Goal: Transaction & Acquisition: Purchase product/service

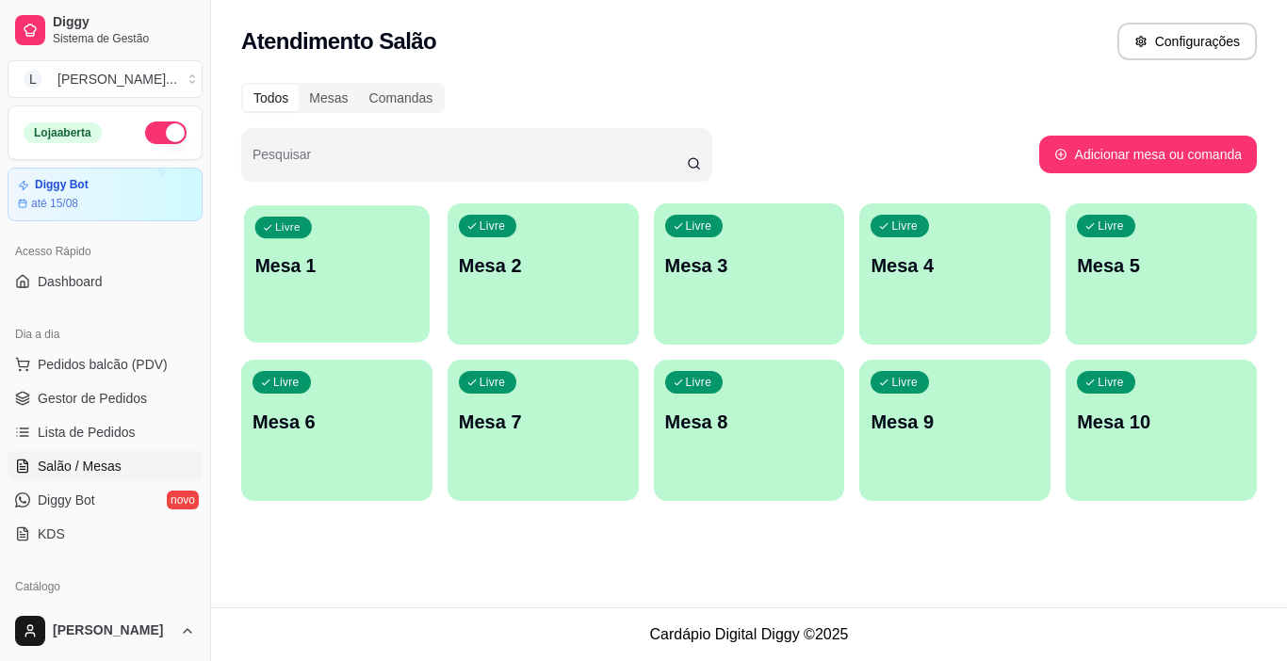
click at [279, 316] on div "Livre Mesa 1" at bounding box center [337, 262] width 186 height 115
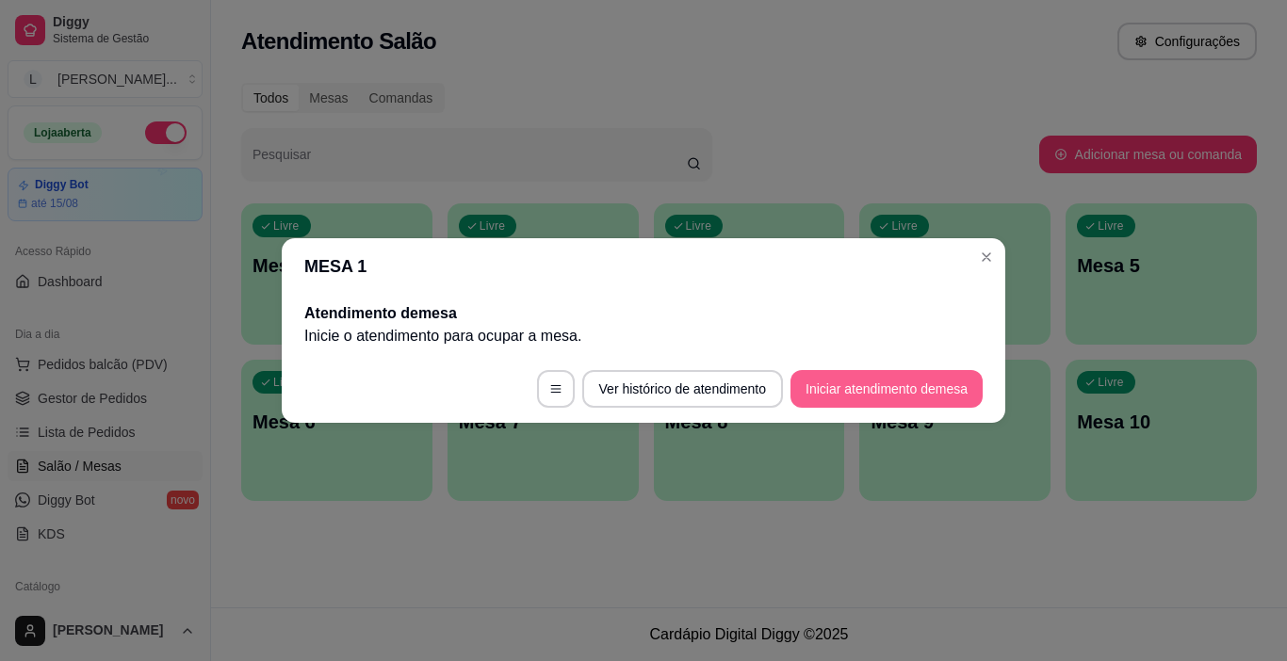
click at [835, 381] on button "Iniciar atendimento de mesa" at bounding box center [886, 389] width 192 height 38
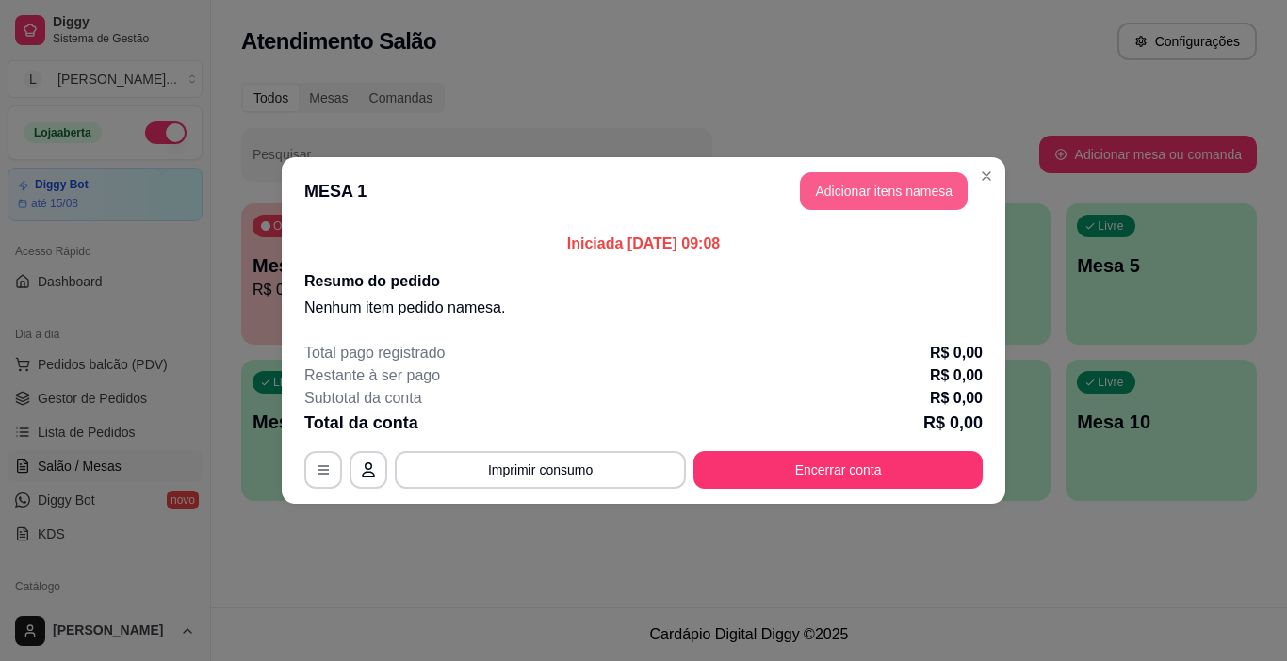
click at [850, 187] on button "Adicionar itens na mesa" at bounding box center [884, 191] width 168 height 38
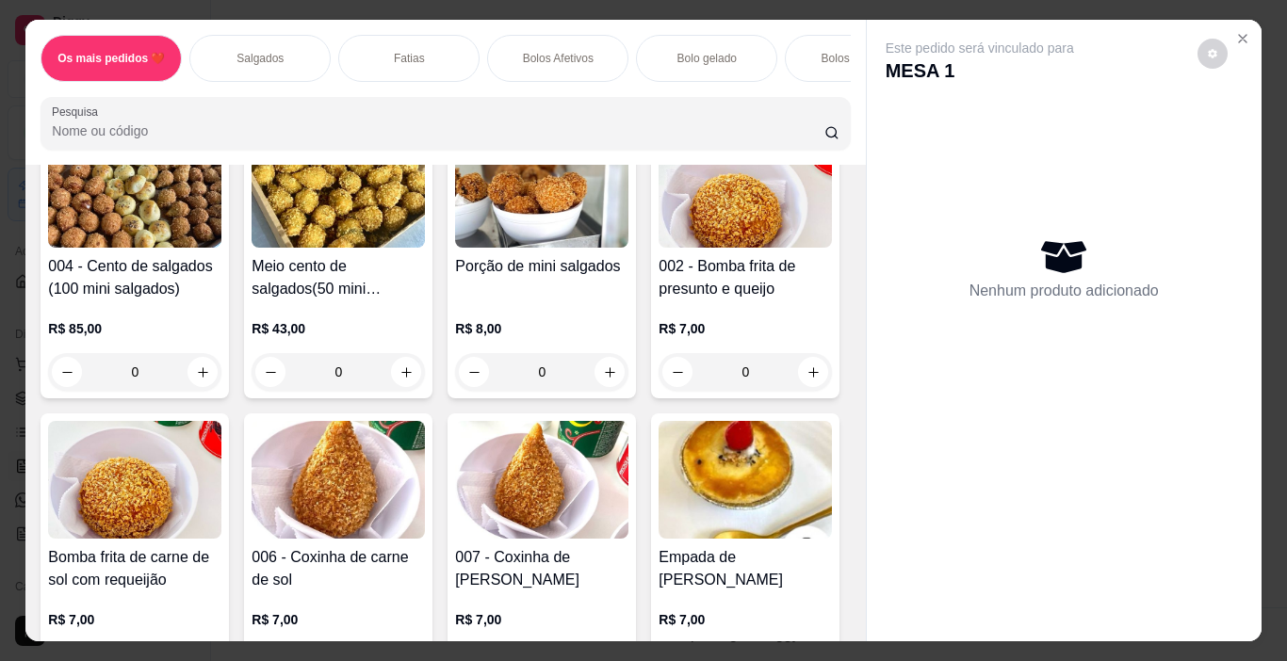
scroll to position [377, 0]
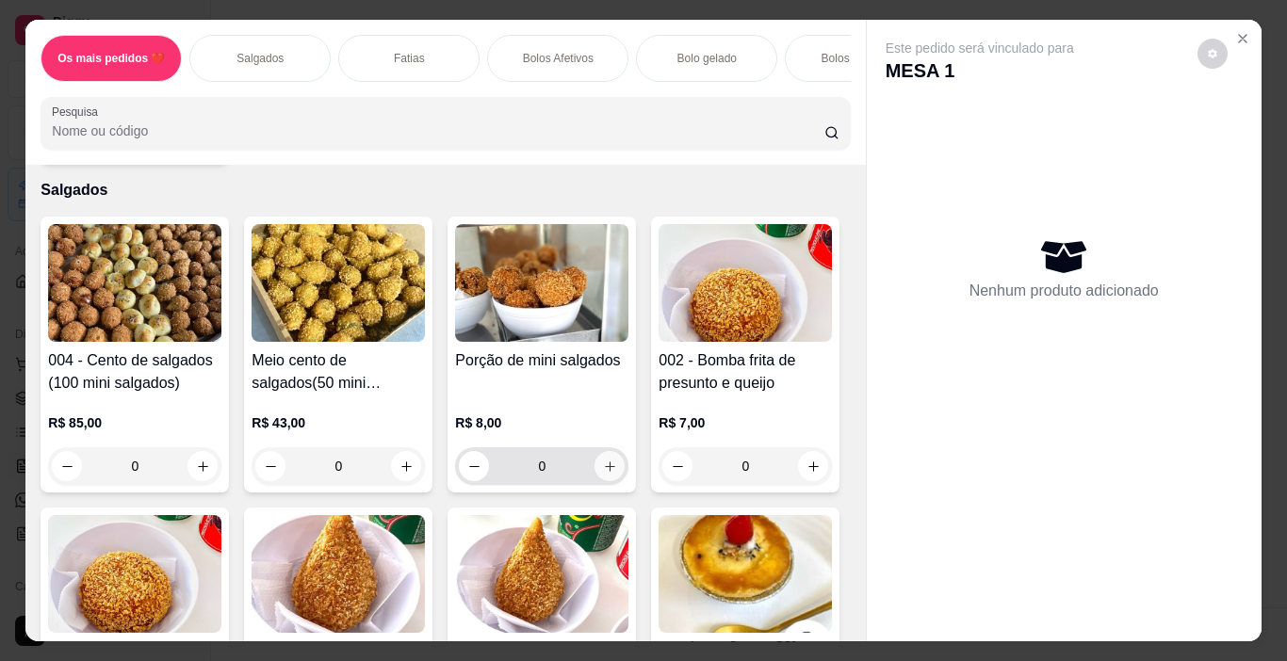
click at [603, 468] on icon "increase-product-quantity" at bounding box center [610, 467] width 14 height 14
type input "2"
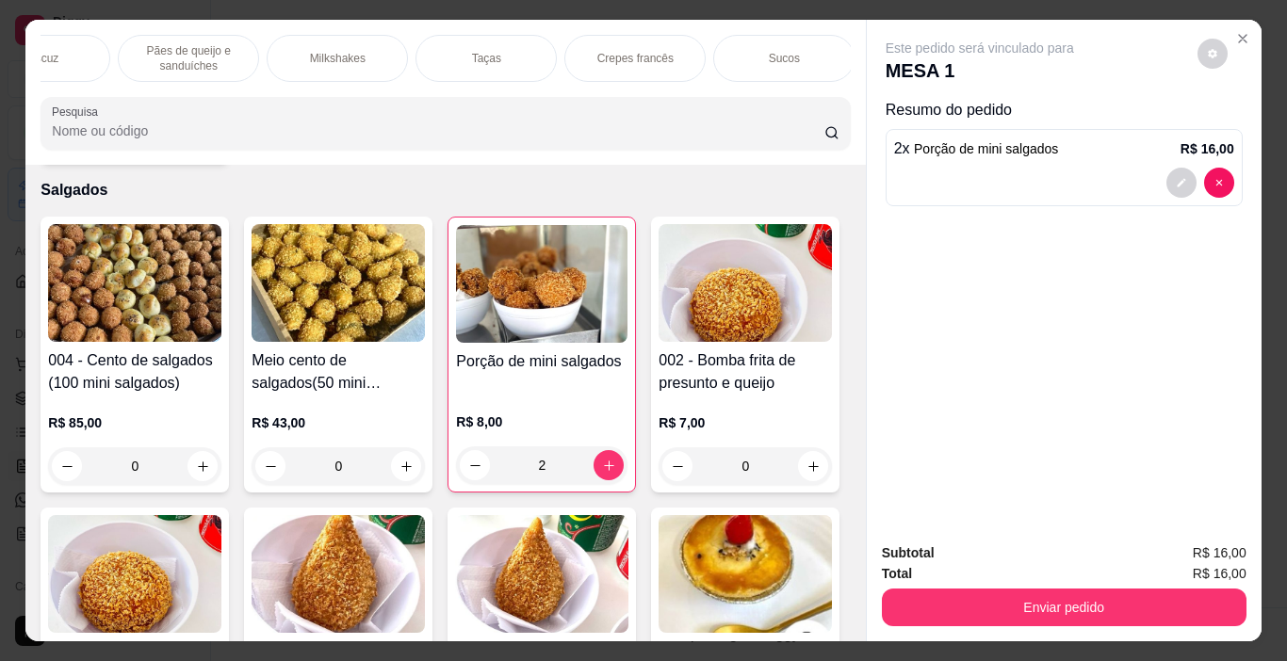
scroll to position [0, 2309]
click at [623, 52] on p "Refrigerantes" at bounding box center [630, 58] width 68 height 15
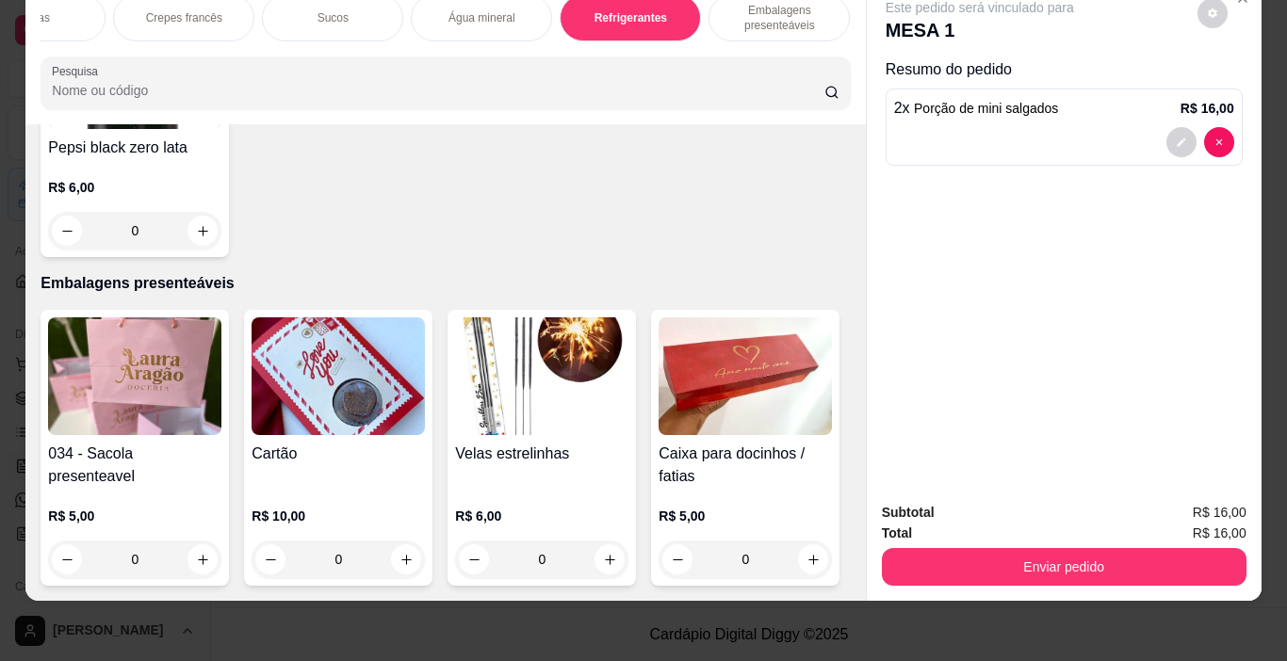
scroll to position [9253, 0]
type input "1"
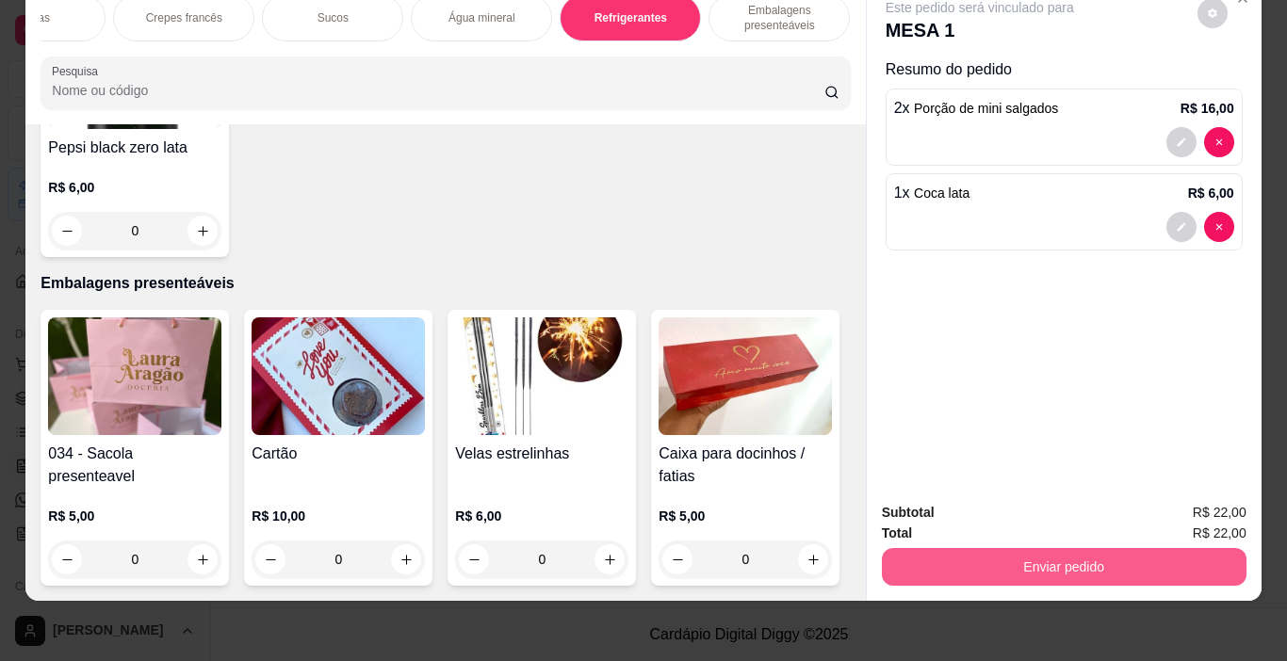
click at [1089, 552] on button "Enviar pedido" at bounding box center [1064, 567] width 365 height 38
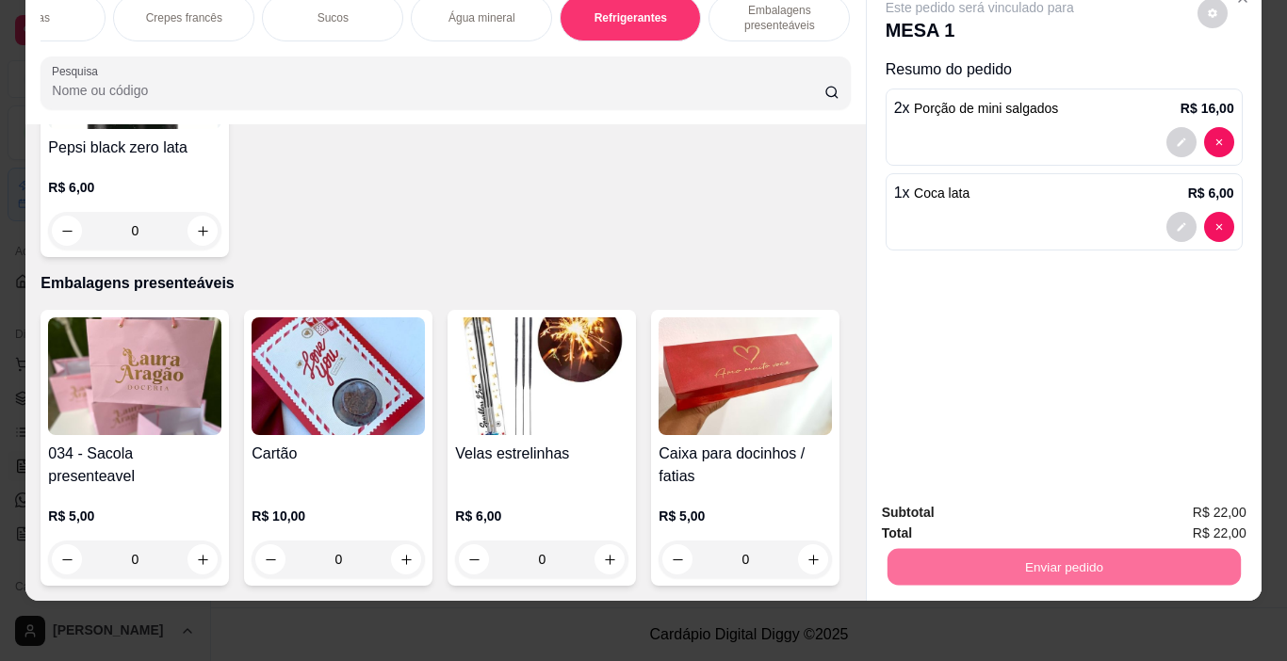
click at [961, 505] on button "Não registrar e enviar pedido" at bounding box center [1001, 507] width 196 height 36
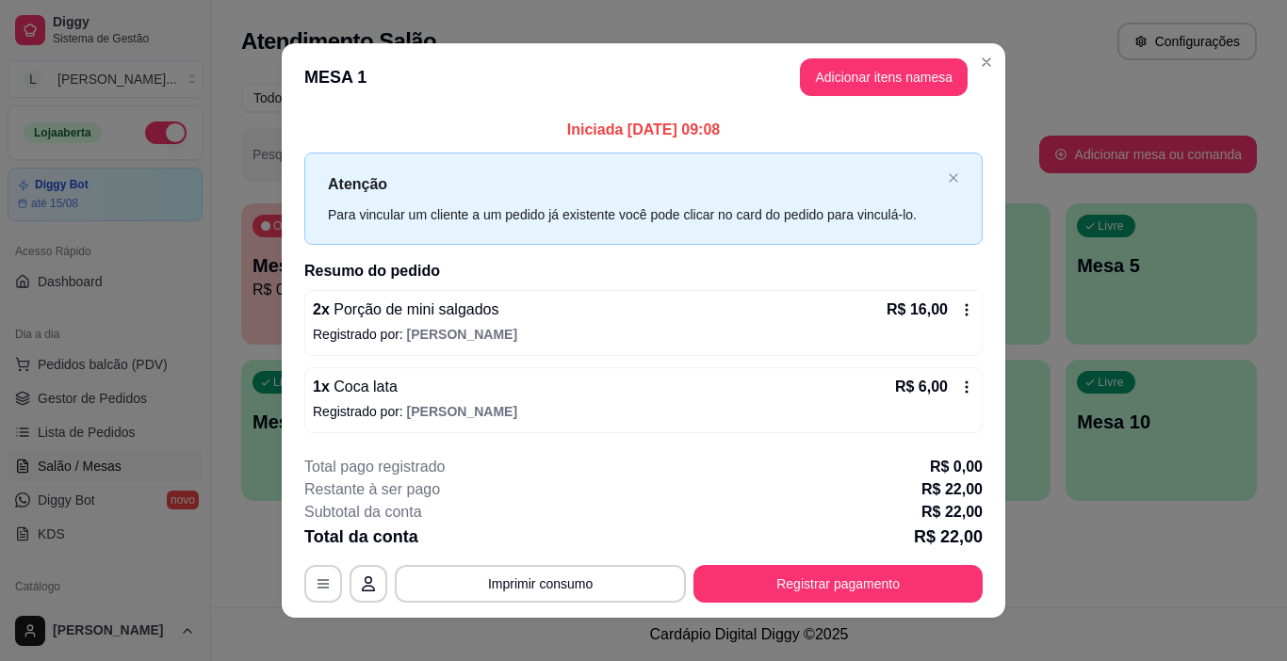
click at [959, 504] on p "R$ 22,00" at bounding box center [951, 512] width 61 height 23
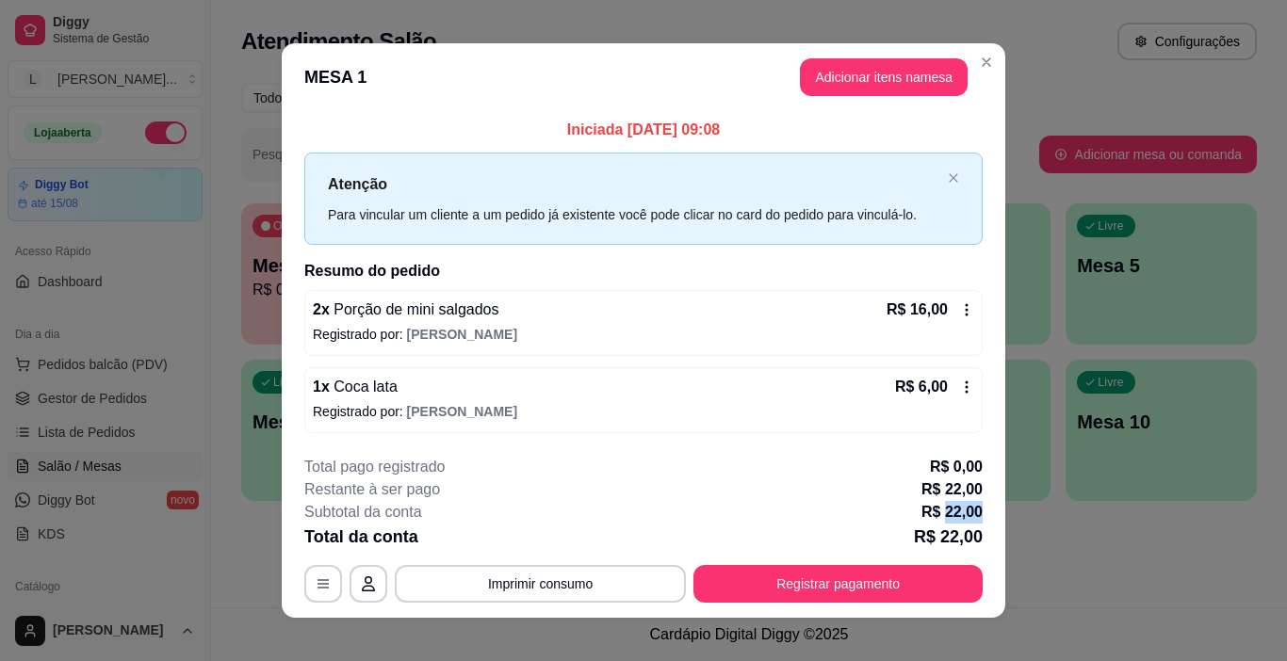
click at [959, 504] on p "R$ 22,00" at bounding box center [951, 512] width 61 height 23
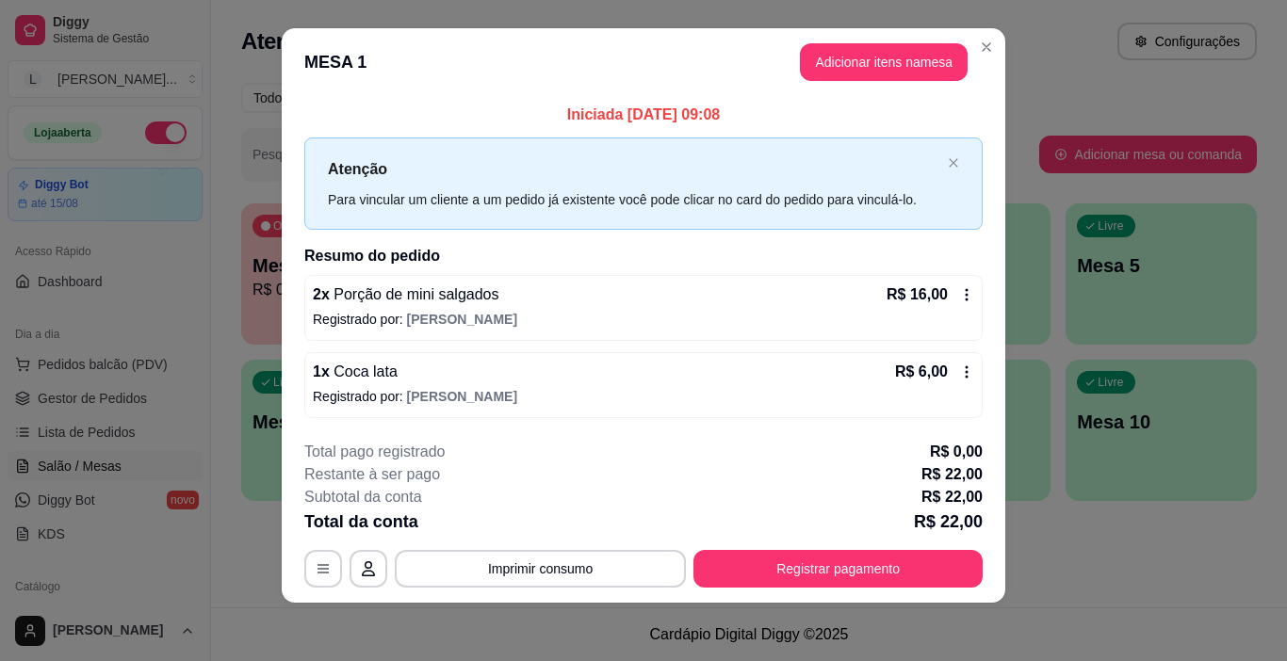
scroll to position [17, 0]
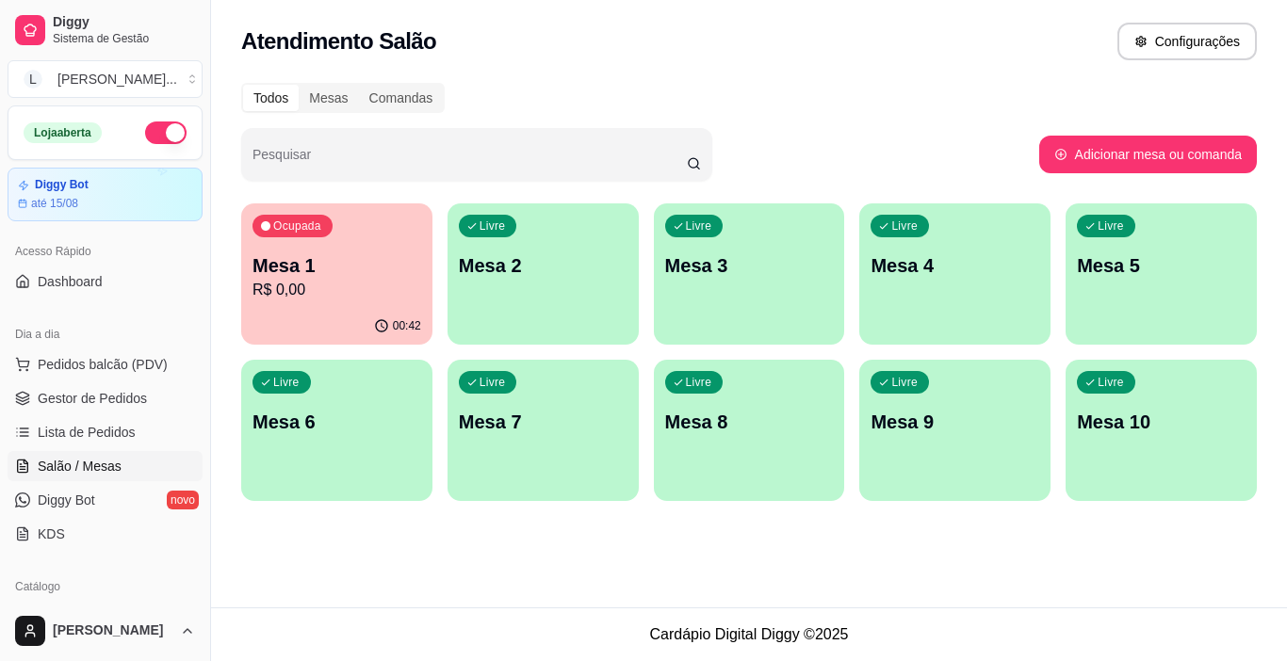
click at [364, 278] on div "Mesa 1 R$ 0,00" at bounding box center [336, 276] width 169 height 49
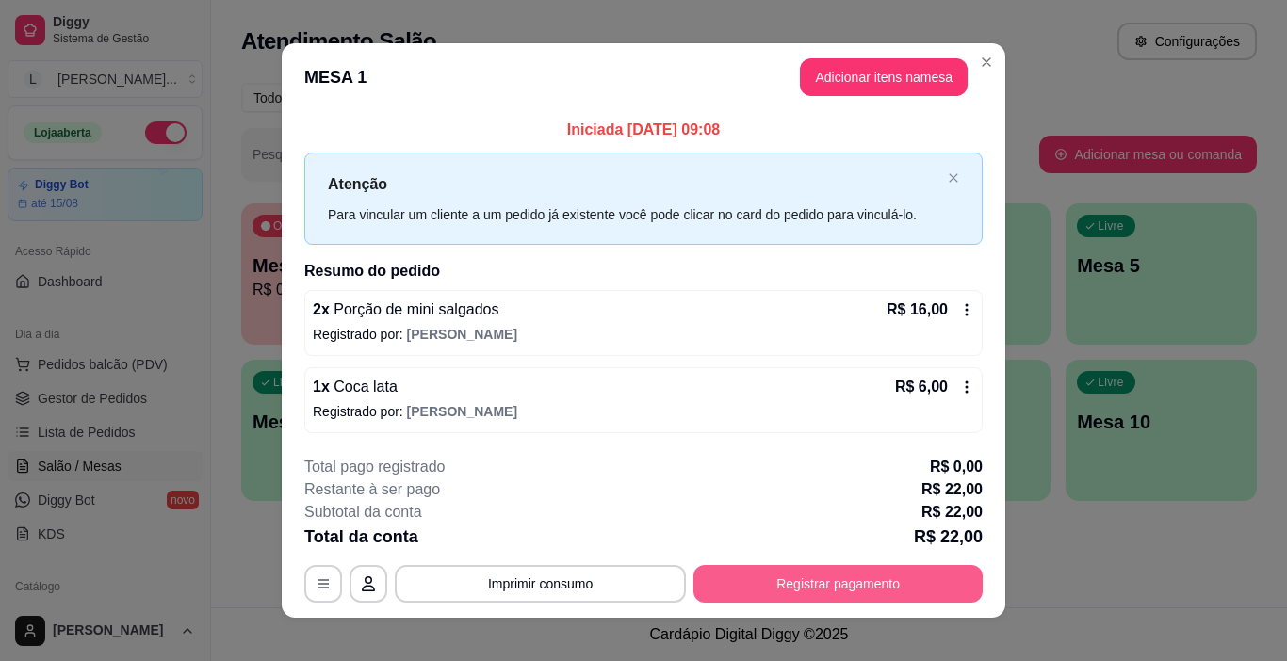
click at [795, 576] on button "Registrar pagamento" at bounding box center [837, 584] width 289 height 38
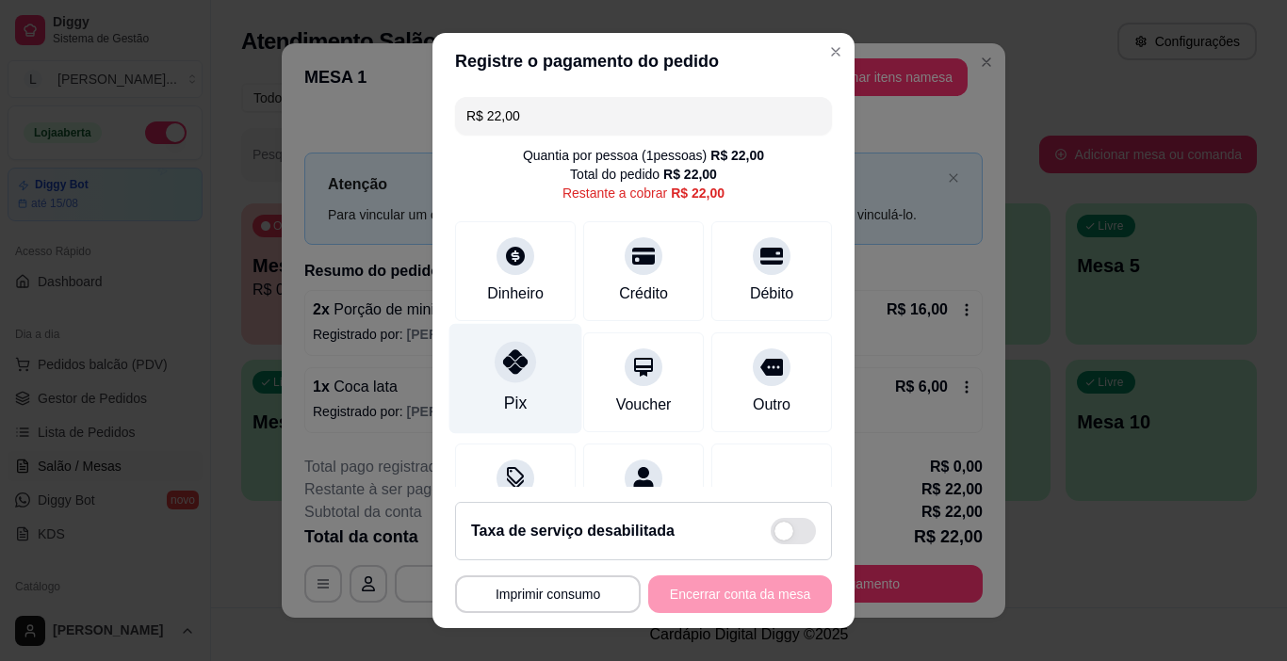
click at [512, 379] on div at bounding box center [515, 362] width 41 height 41
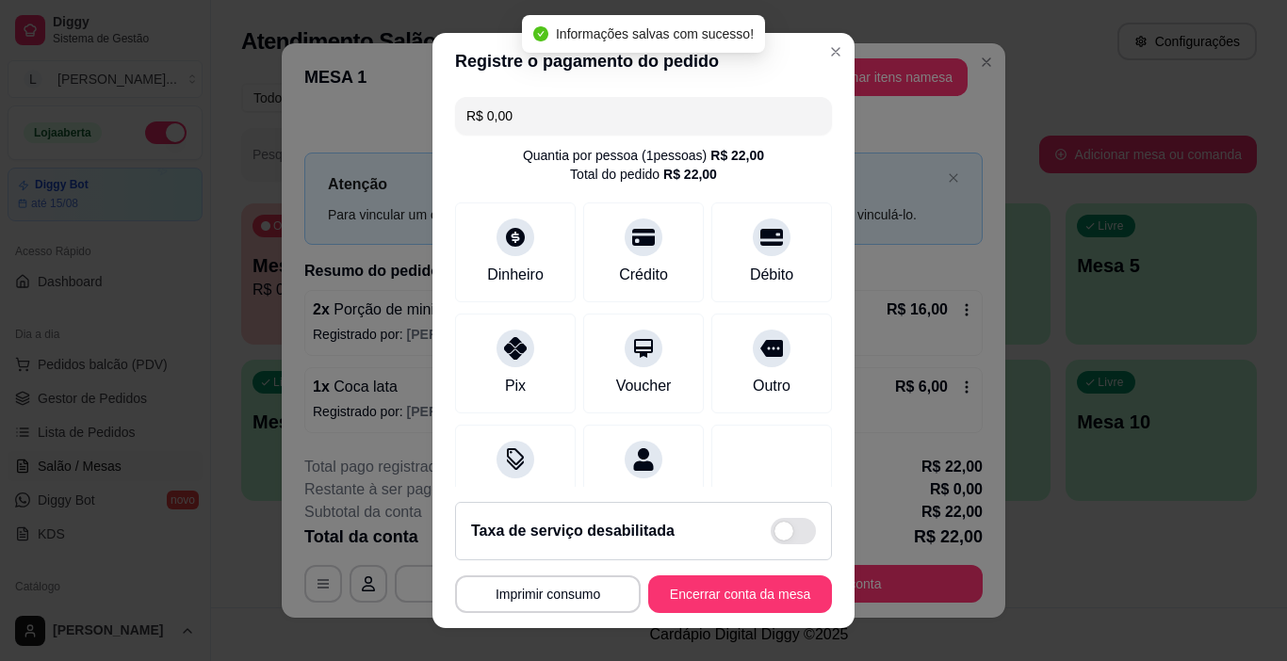
type input "R$ 0,00"
